Goal: Find specific page/section: Find specific page/section

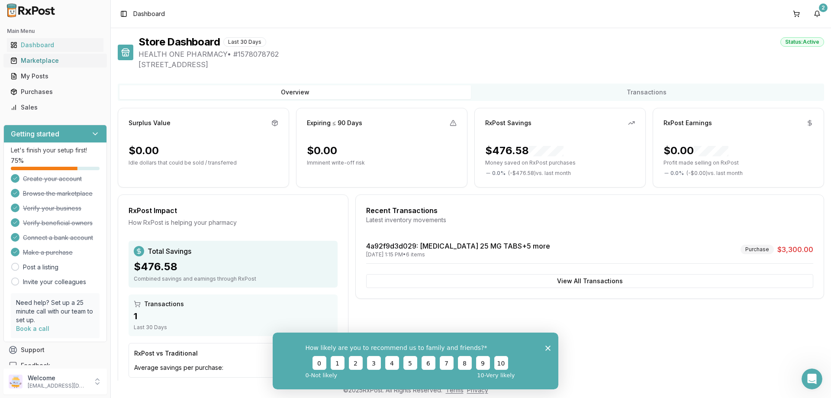
click at [47, 62] on div "Marketplace" at bounding box center [55, 60] width 90 height 9
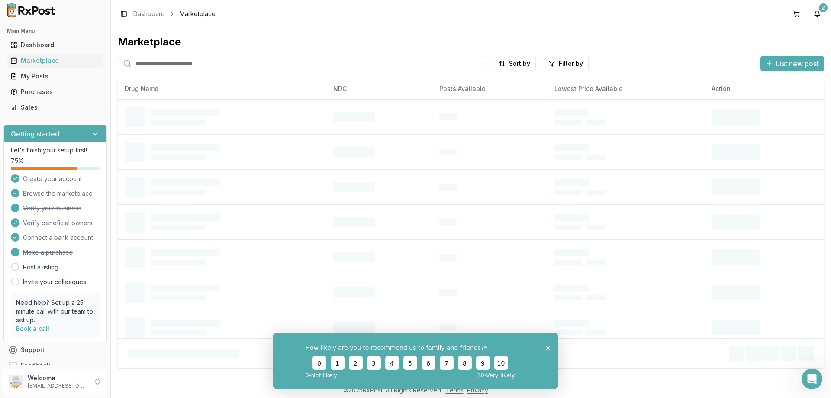
click at [146, 65] on input "search" at bounding box center [302, 64] width 369 height 16
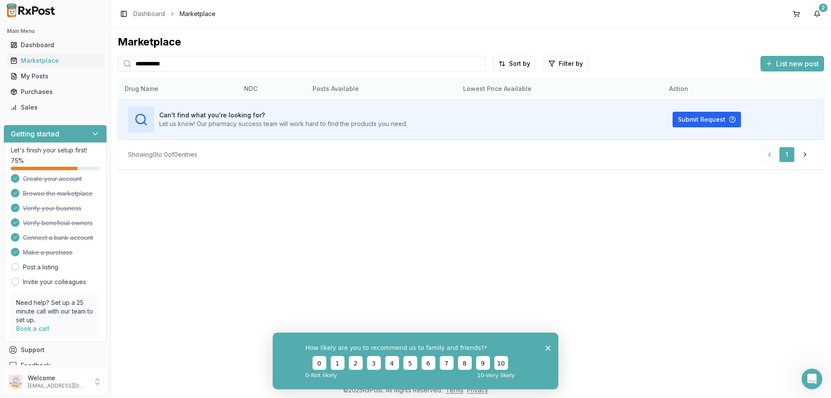
click at [250, 91] on th "NDC" at bounding box center [271, 88] width 68 height 21
click at [148, 91] on th "Drug Name" at bounding box center [178, 88] width 120 height 21
click at [185, 63] on input "**********" at bounding box center [302, 64] width 369 height 16
type input "*"
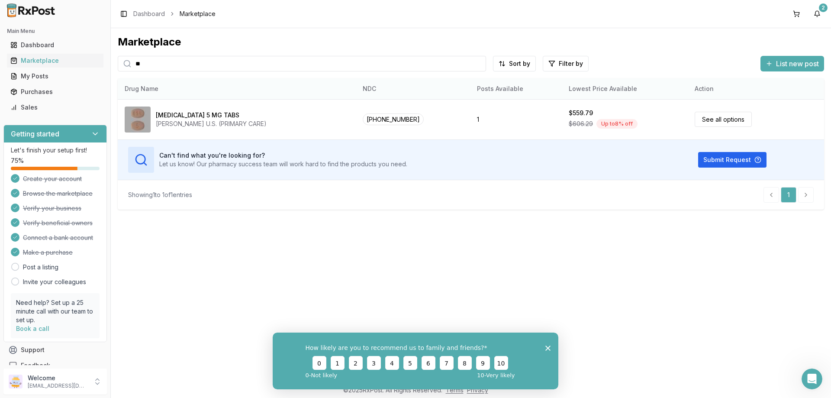
type input "*"
